Goal: Navigation & Orientation: Find specific page/section

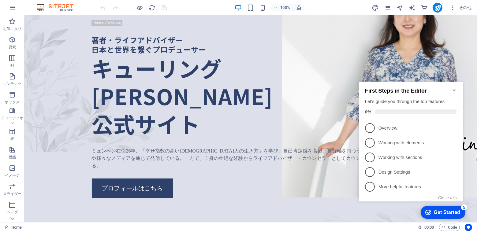
scroll to position [0, 2]
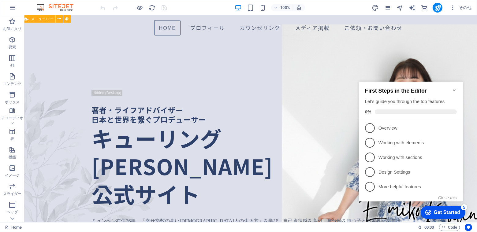
drag, startPoint x: 71, startPoint y: 103, endPoint x: 85, endPoint y: 35, distance: 70.4
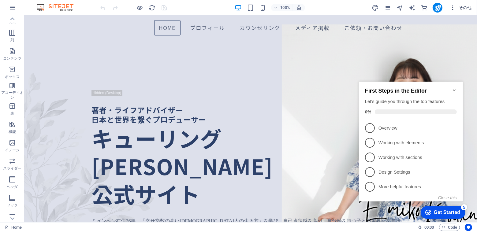
click at [453, 9] on icon "button" at bounding box center [453, 8] width 6 height 6
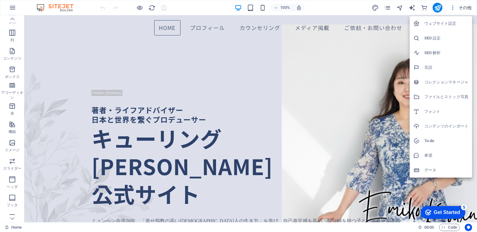
click at [453, 8] on div at bounding box center [238, 116] width 477 height 232
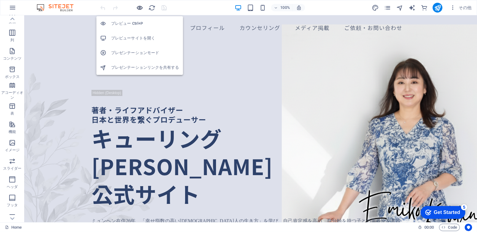
click at [138, 7] on icon "button" at bounding box center [139, 7] width 7 height 7
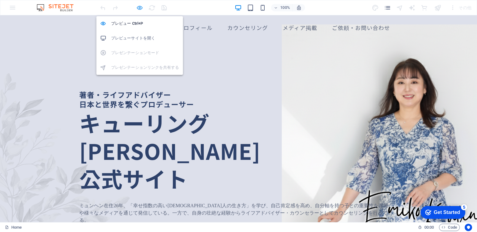
click at [138, 7] on icon "button" at bounding box center [139, 7] width 7 height 7
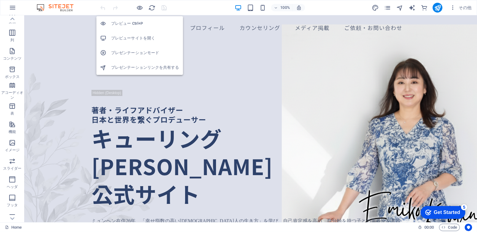
click at [143, 39] on h6 "プレビューサイトを開く" at bounding box center [145, 38] width 68 height 7
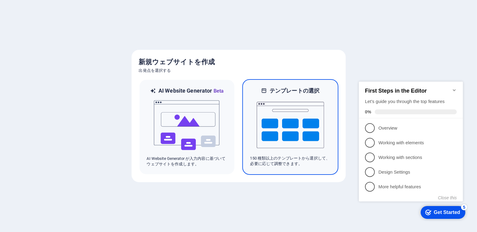
click at [284, 118] on img at bounding box center [290, 125] width 67 height 61
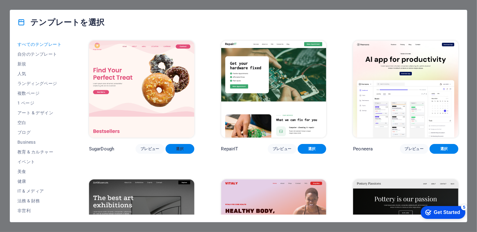
click at [178, 145] on button "選択" at bounding box center [180, 149] width 29 height 10
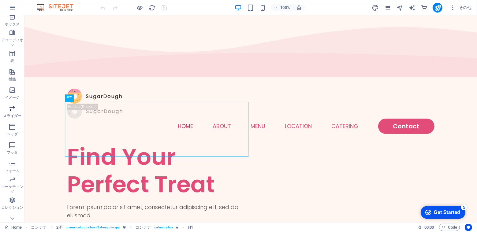
scroll to position [86, 0]
click at [456, 8] on icon "button" at bounding box center [453, 8] width 6 height 6
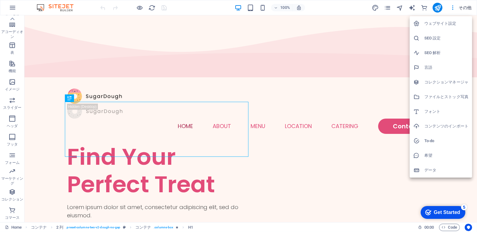
click at [451, 24] on h6 "ウェブサイト設定" at bounding box center [446, 23] width 44 height 7
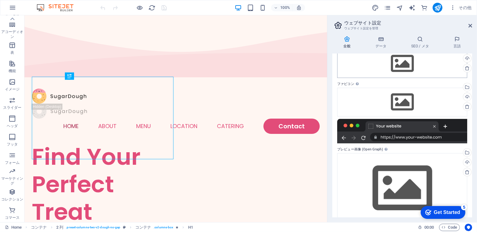
scroll to position [45, 0]
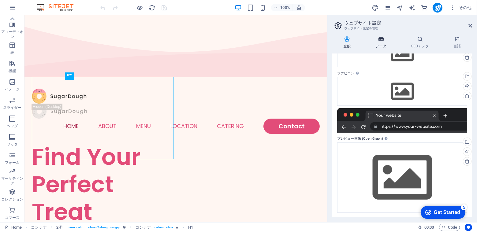
click at [388, 41] on icon at bounding box center [380, 39] width 33 height 6
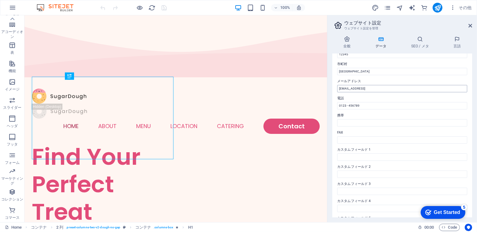
scroll to position [0, 0]
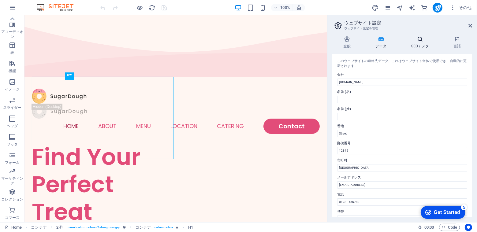
click at [417, 37] on icon at bounding box center [420, 39] width 40 height 6
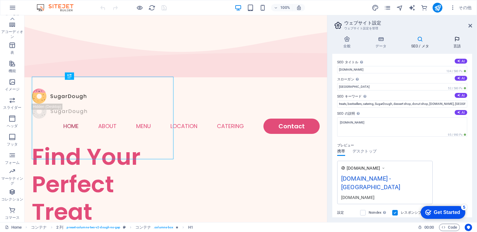
click at [452, 42] on h4 "言語" at bounding box center [457, 42] width 30 height 13
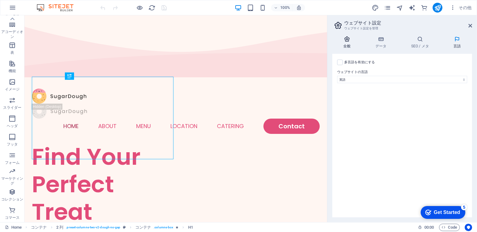
click at [353, 43] on h4 "全般" at bounding box center [348, 42] width 32 height 13
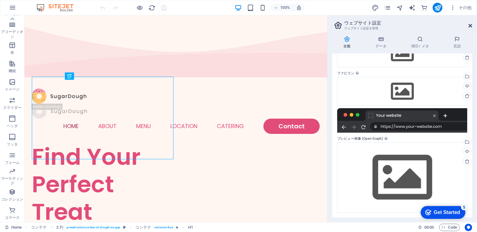
click at [472, 25] on aside "ウェブサイト設定 ウェブサイト設定を管理 全般 データ SEO / メタ 言語 ウェブサイト名 [DOMAIN_NAME] ロゴ ここにファイルをドラッグする…" at bounding box center [402, 118] width 150 height 207
drag, startPoint x: 468, startPoint y: 26, endPoint x: 430, endPoint y: 9, distance: 42.2
click at [468, 26] on icon at bounding box center [470, 25] width 4 height 5
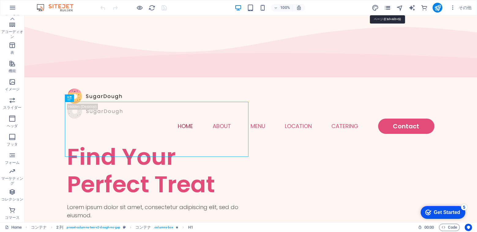
click at [390, 9] on icon "pages" at bounding box center [387, 7] width 7 height 7
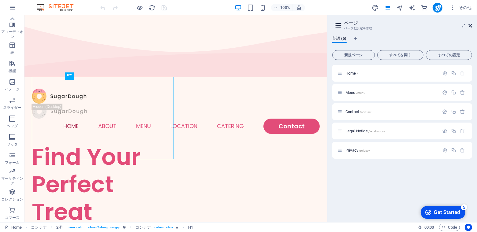
click at [471, 25] on icon at bounding box center [470, 25] width 4 height 5
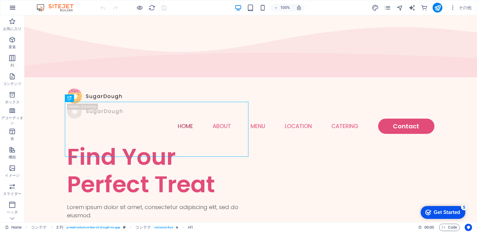
click at [15, 6] on icon "button" at bounding box center [12, 7] width 7 height 7
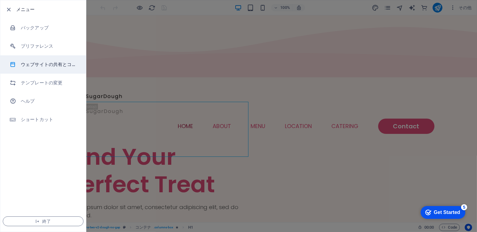
click at [44, 65] on h6 "ウェブサイトの共有とコピー" at bounding box center [49, 64] width 57 height 7
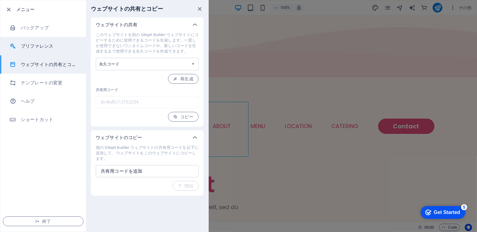
click at [40, 46] on h6 "プリファレンス" at bounding box center [49, 46] width 57 height 7
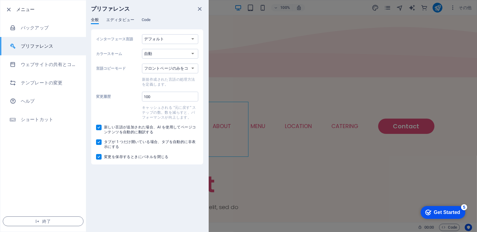
click at [121, 20] on span "エディタビュー" at bounding box center [120, 20] width 28 height 9
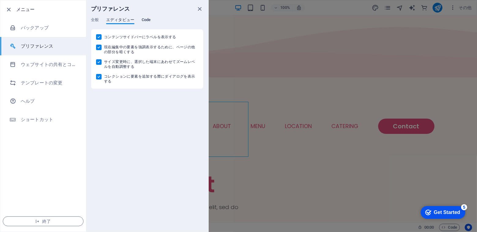
click at [147, 18] on span "Code" at bounding box center [146, 20] width 9 height 9
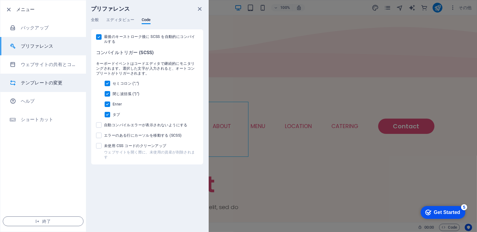
click at [44, 77] on li "テンプレートの変更" at bounding box center [43, 83] width 86 height 18
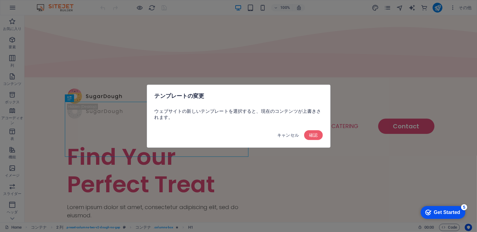
click at [283, 134] on span "キャンセル" at bounding box center [288, 135] width 22 height 5
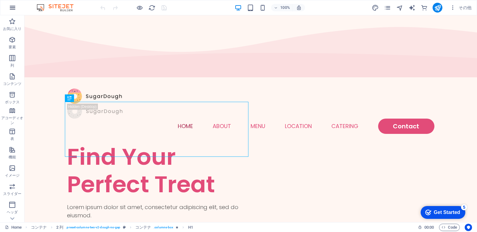
click at [13, 10] on icon "button" at bounding box center [12, 7] width 7 height 7
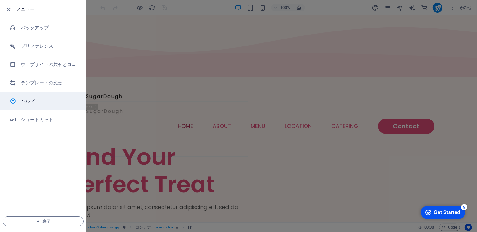
click at [38, 101] on h6 "ヘルプ" at bounding box center [49, 101] width 57 height 7
click at [244, 65] on div at bounding box center [238, 116] width 477 height 232
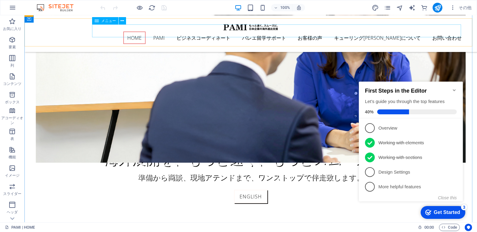
scroll to position [122, 0]
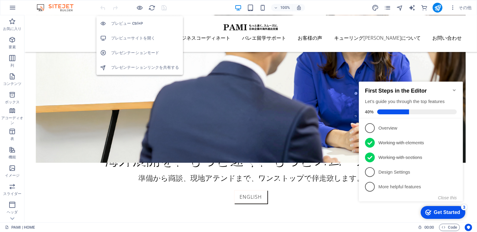
click at [136, 5] on div at bounding box center [133, 8] width 69 height 10
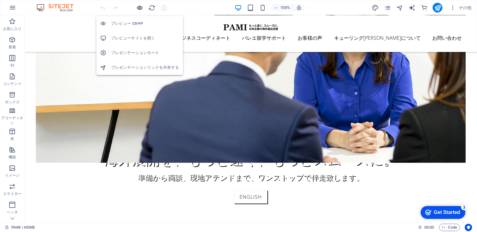
click at [141, 6] on icon "button" at bounding box center [139, 7] width 7 height 7
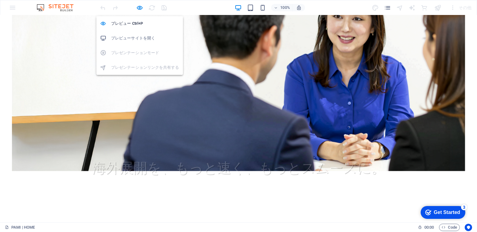
click at [134, 38] on h6 "プレビューサイトを開く" at bounding box center [145, 38] width 68 height 7
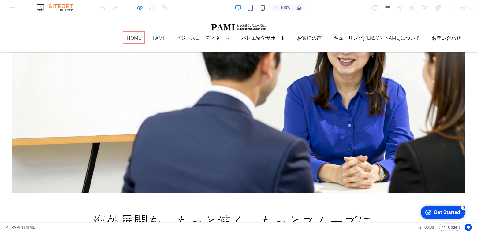
scroll to position [0, 0]
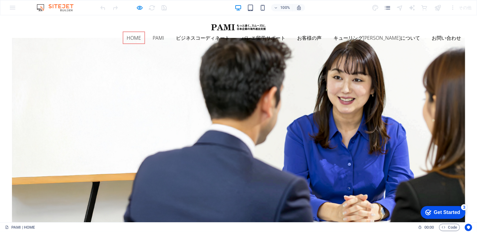
click at [456, 22] on header "HOME PAMI ビジネスコーディネート バレエ留学サポート お客様の声 キューリング恵美子について お問い合わせ" at bounding box center [238, 33] width 453 height 37
click at [390, 6] on icon "pages" at bounding box center [387, 7] width 7 height 7
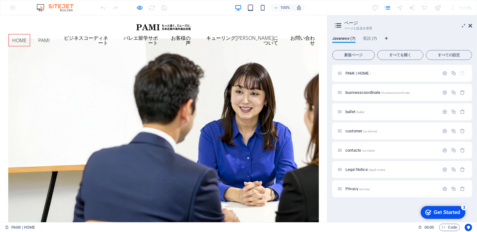
click at [472, 23] on icon at bounding box center [470, 25] width 4 height 5
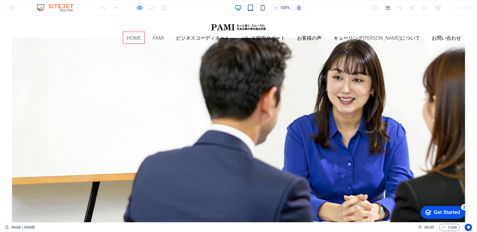
click at [438, 7] on div at bounding box center [438, 8] width 10 height 10
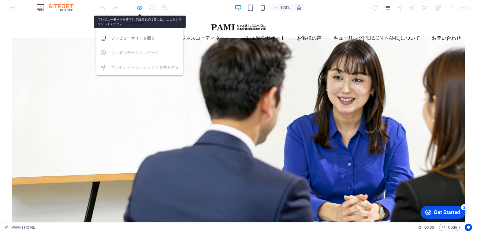
click at [139, 9] on icon "button" at bounding box center [139, 7] width 7 height 7
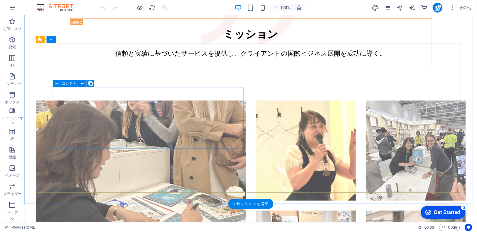
scroll to position [1076, 0]
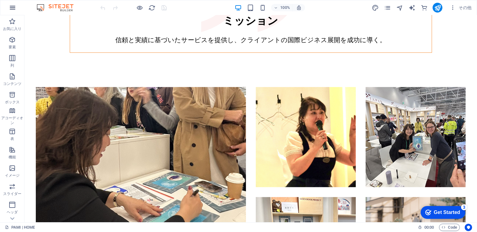
click at [17, 5] on button "button" at bounding box center [12, 7] width 15 height 15
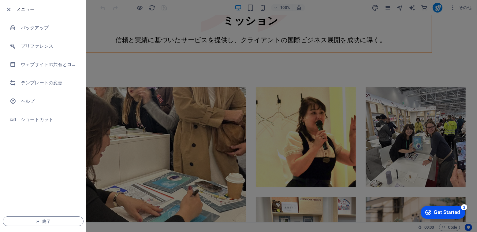
click at [252, 166] on div at bounding box center [238, 116] width 477 height 232
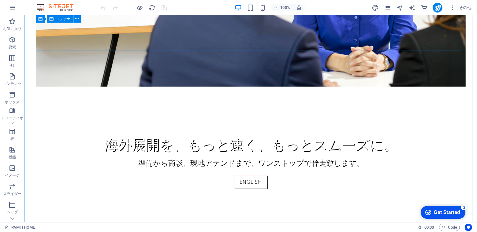
scroll to position [0, 0]
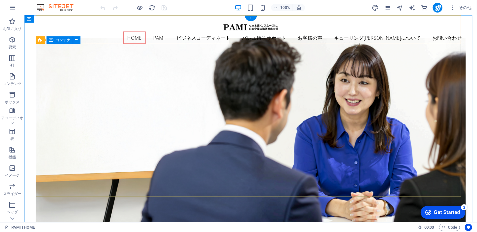
drag, startPoint x: 253, startPoint y: 167, endPoint x: 257, endPoint y: 44, distance: 123.7
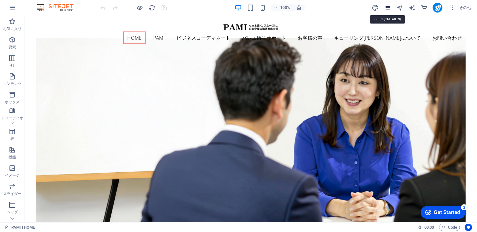
click at [389, 5] on icon "pages" at bounding box center [387, 7] width 7 height 7
